Goal: Navigation & Orientation: Find specific page/section

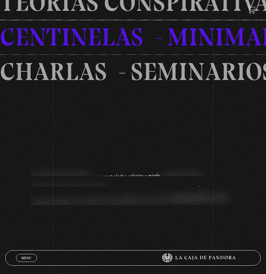
scroll to position [525, 0]
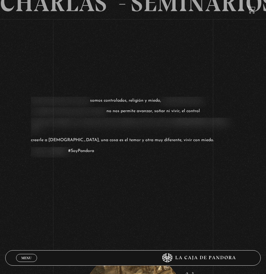
click at [31, 258] on span "Menu" at bounding box center [26, 258] width 10 height 4
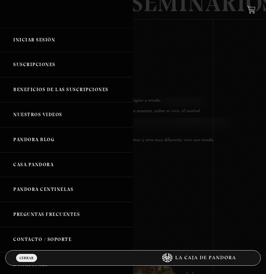
click at [51, 115] on link "Nuestros Videos" at bounding box center [66, 114] width 133 height 25
click at [45, 138] on link "Pandora Blog" at bounding box center [66, 139] width 133 height 25
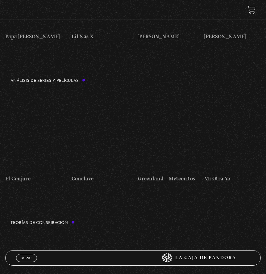
scroll to position [710, 0]
